Goal: Information Seeking & Learning: Compare options

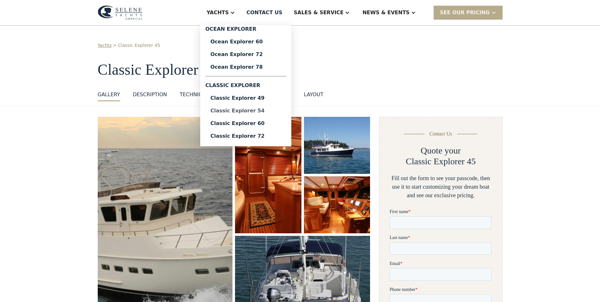
click at [279, 110] on div "Classic Explorer 54" at bounding box center [246, 110] width 71 height 5
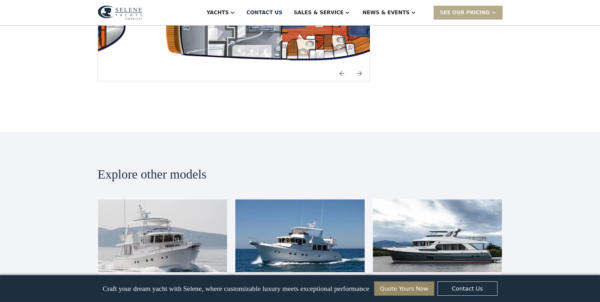
scroll to position [1249, 0]
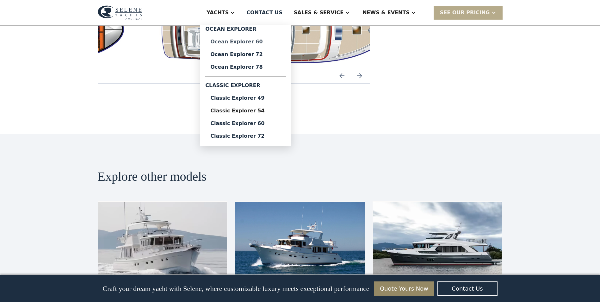
click at [260, 41] on div "Ocean Explorer 60" at bounding box center [246, 41] width 71 height 5
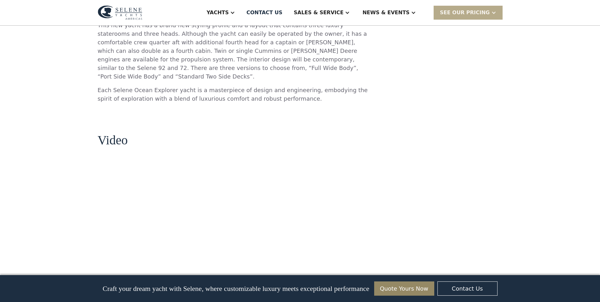
scroll to position [684, 0]
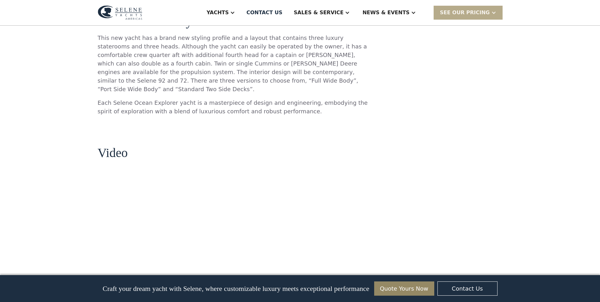
click at [251, 72] on p "This new yacht has a brand new styling profile and a layout that contains three…" at bounding box center [234, 64] width 273 height 60
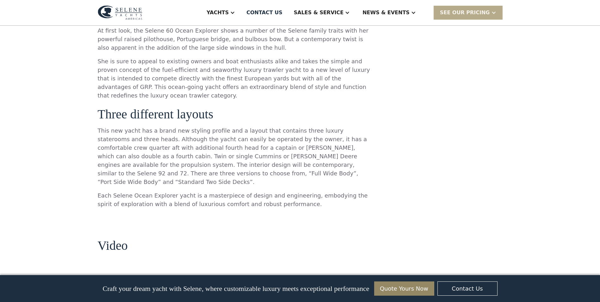
scroll to position [557, 0]
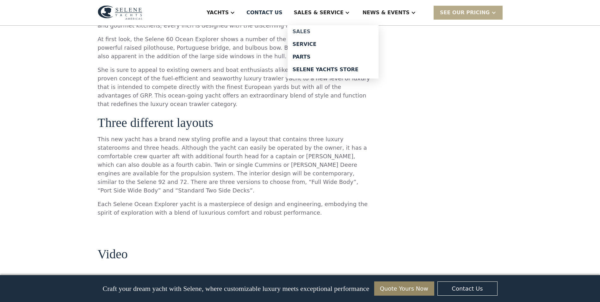
click at [331, 30] on div "Sales" at bounding box center [333, 31] width 81 height 5
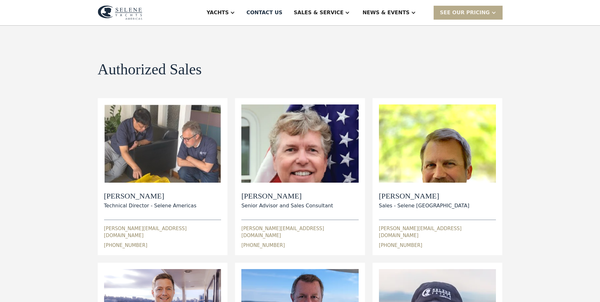
click at [275, 53] on div "Authorized Sales view details View Bio Dylan Hildebrand Technical Director - Se…" at bounding box center [300, 241] width 405 height 430
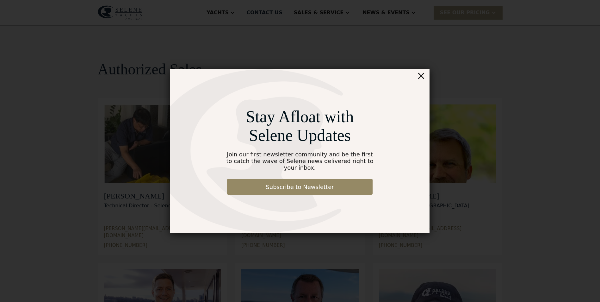
click at [421, 79] on div "×" at bounding box center [421, 75] width 9 height 13
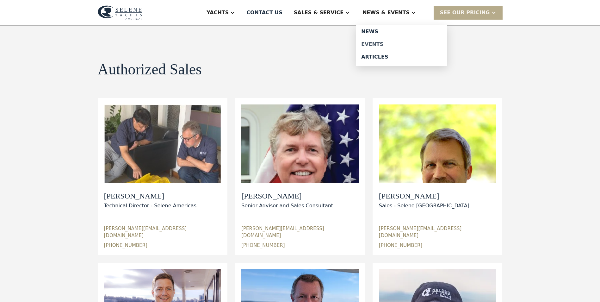
click at [389, 44] on div "Events" at bounding box center [401, 44] width 81 height 5
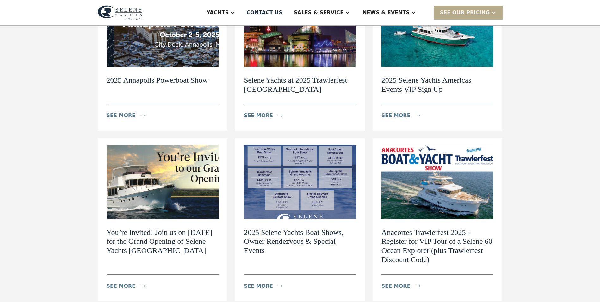
scroll to position [127, 0]
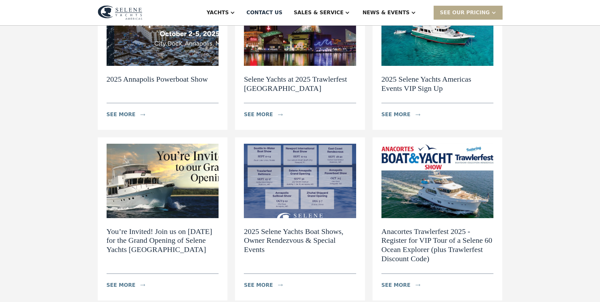
click at [74, 212] on div "Events - Navigating the World of Exclusive Yachts News view details Navigating …" at bounding box center [300, 202] width 600 height 607
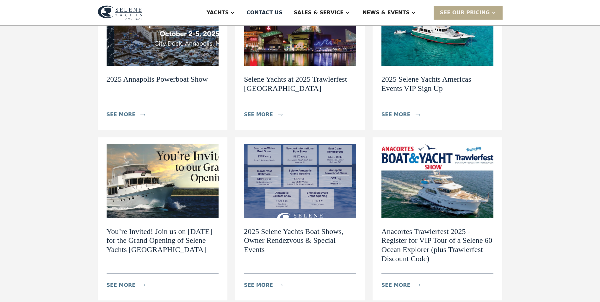
click at [74, 212] on div "Events - Navigating the World of Exclusive Yachts News view details Navigating …" at bounding box center [300, 202] width 600 height 607
click at [426, 190] on img at bounding box center [438, 181] width 112 height 74
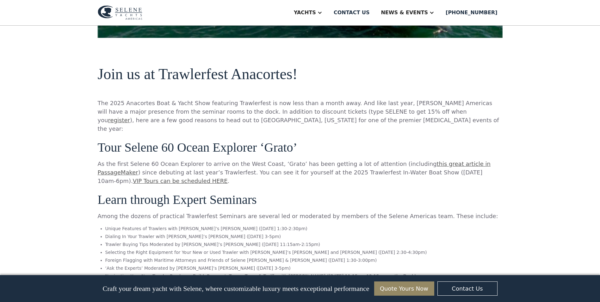
scroll to position [481, 0]
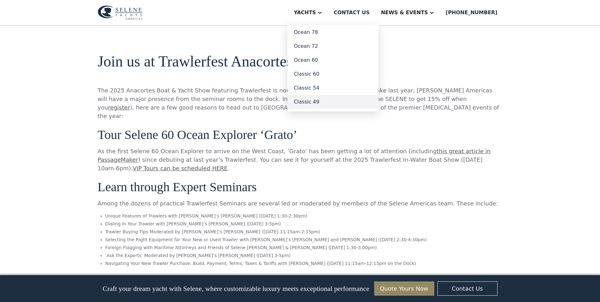
click at [351, 100] on link "Classic 49" at bounding box center [333, 102] width 91 height 14
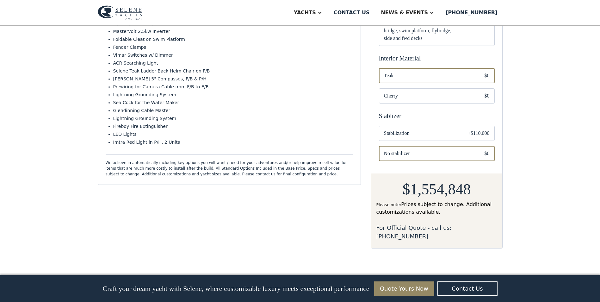
scroll to position [326, 0]
click at [456, 134] on span "Stabilization" at bounding box center [421, 135] width 74 height 8
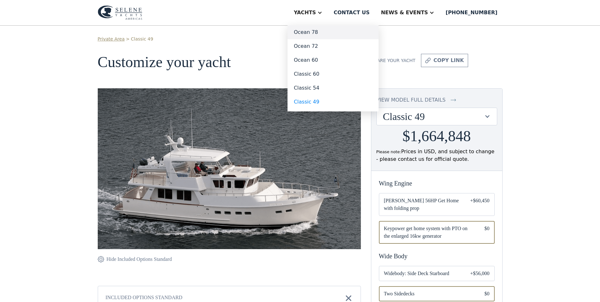
click at [343, 33] on link "Ocean 78" at bounding box center [333, 32] width 91 height 14
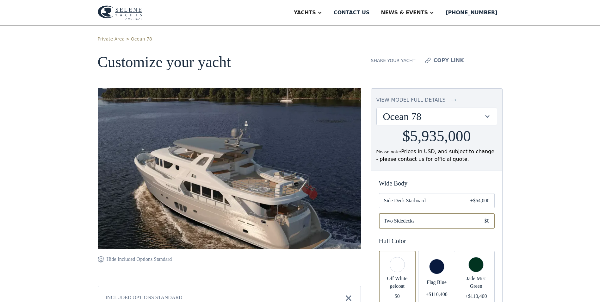
click at [430, 99] on div "view model full details" at bounding box center [411, 100] width 69 height 8
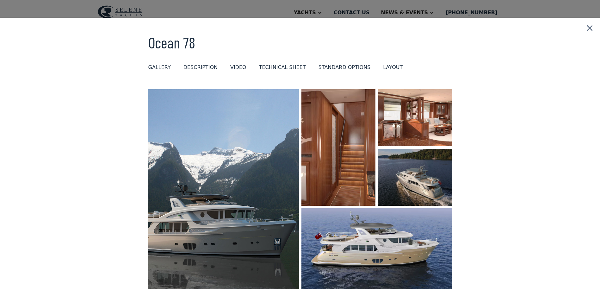
click at [335, 34] on h3 "Ocean 78" at bounding box center [300, 42] width 304 height 17
click at [589, 28] on img at bounding box center [590, 28] width 21 height 21
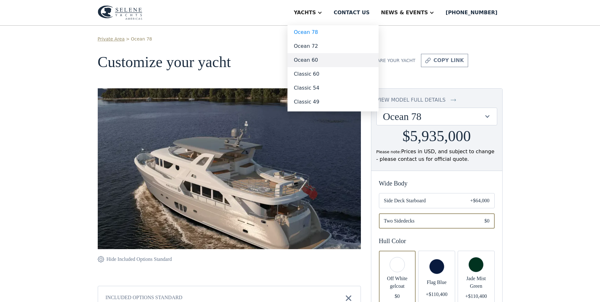
click at [350, 60] on link "Ocean 60" at bounding box center [333, 60] width 91 height 14
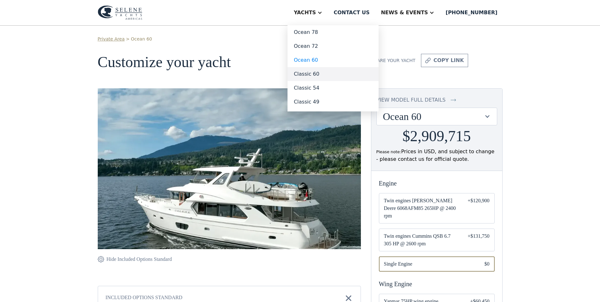
click at [343, 73] on link "Classic 60" at bounding box center [333, 74] width 91 height 14
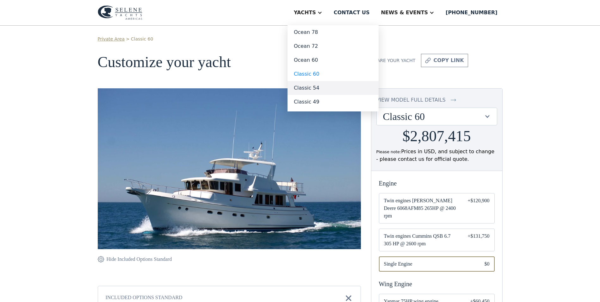
click at [343, 84] on link "Classic 54" at bounding box center [333, 88] width 91 height 14
click at [345, 87] on link "Classic 54" at bounding box center [333, 88] width 91 height 14
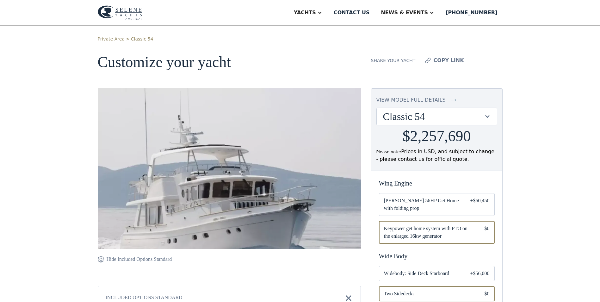
click at [426, 99] on div "view model full details" at bounding box center [411, 100] width 69 height 8
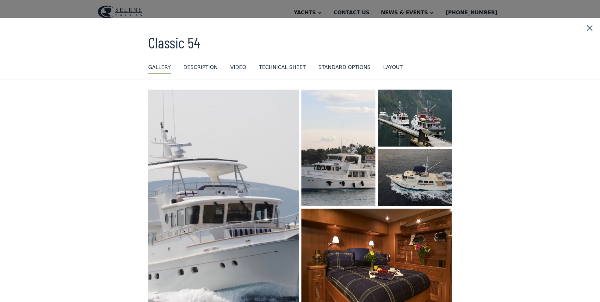
click at [592, 25] on img at bounding box center [590, 28] width 21 height 21
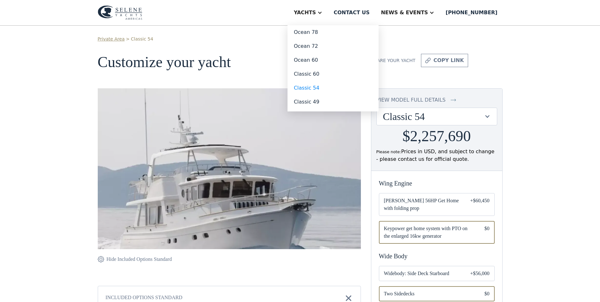
click at [316, 15] on div "Yachts" at bounding box center [305, 13] width 22 height 8
click at [349, 100] on link "Classic 49" at bounding box center [333, 102] width 91 height 14
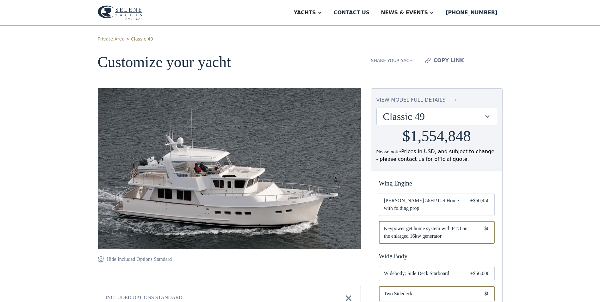
click at [429, 103] on div "view model full details" at bounding box center [411, 100] width 69 height 8
